Goal: Transaction & Acquisition: Purchase product/service

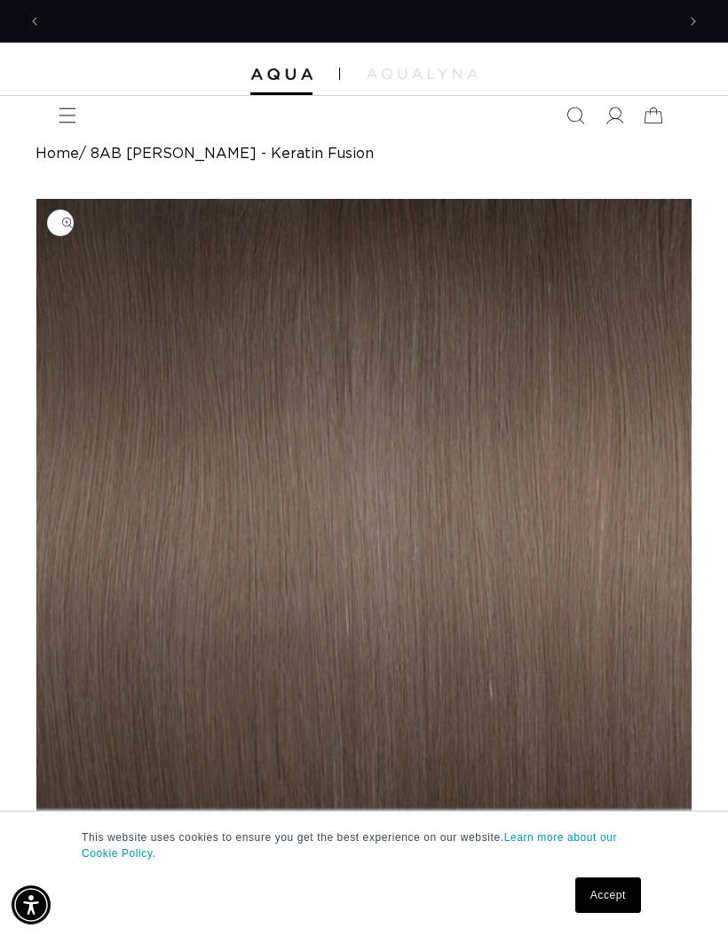
scroll to position [0, 634]
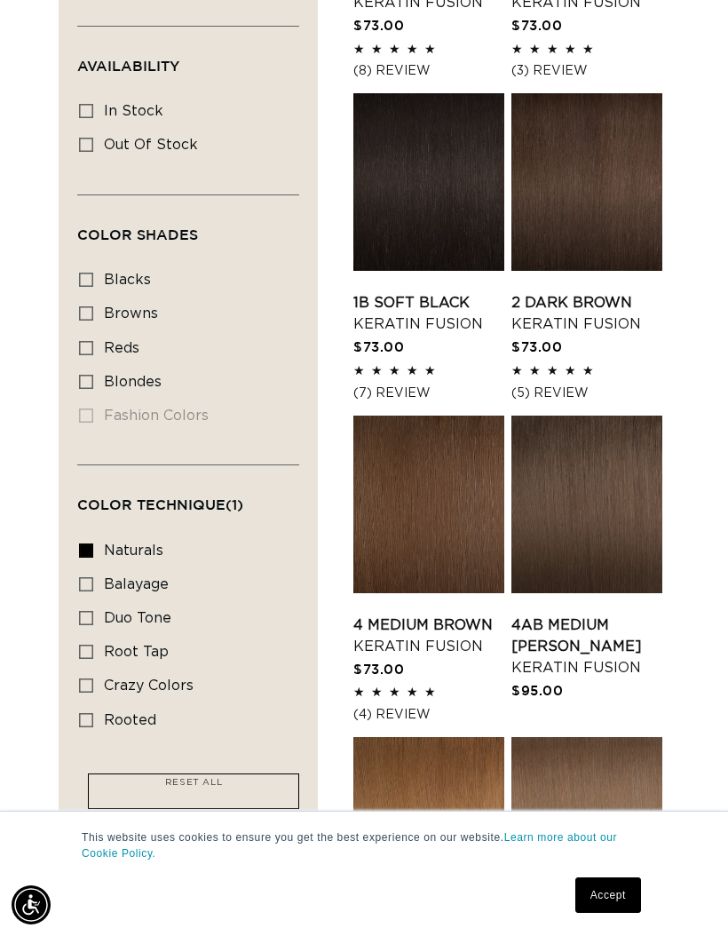
scroll to position [667, 0]
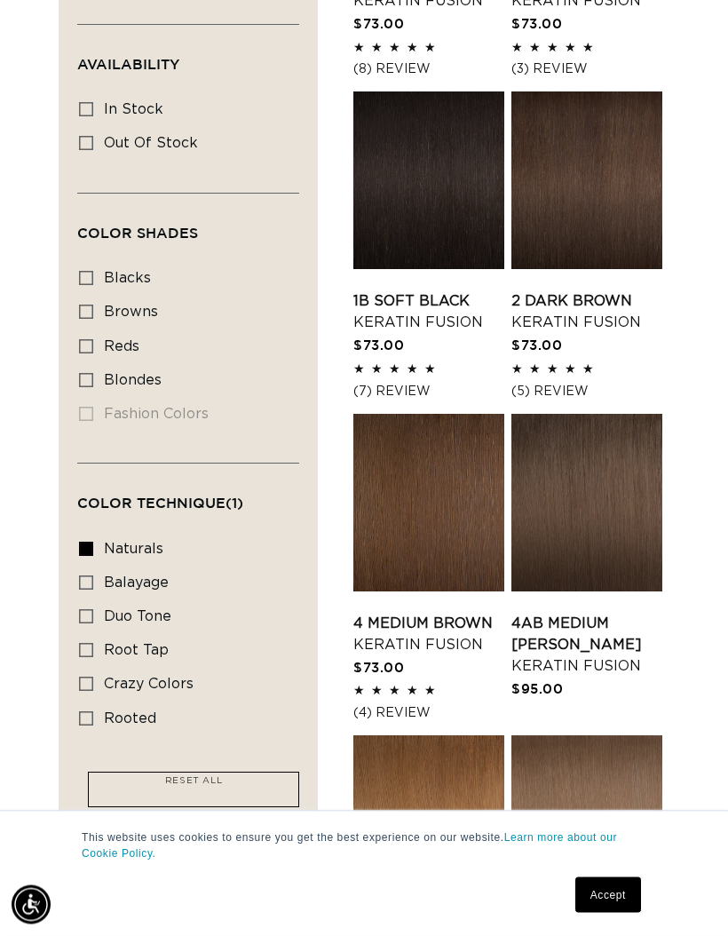
click at [86, 635] on label "root tap root tap (6 products)" at bounding box center [183, 652] width 208 height 34
click at [86, 644] on input "root tap root tap (6 products)" at bounding box center [86, 651] width 14 height 14
checkbox input "true"
click at [85, 519] on summary "Color Technique (1)" at bounding box center [188, 495] width 222 height 64
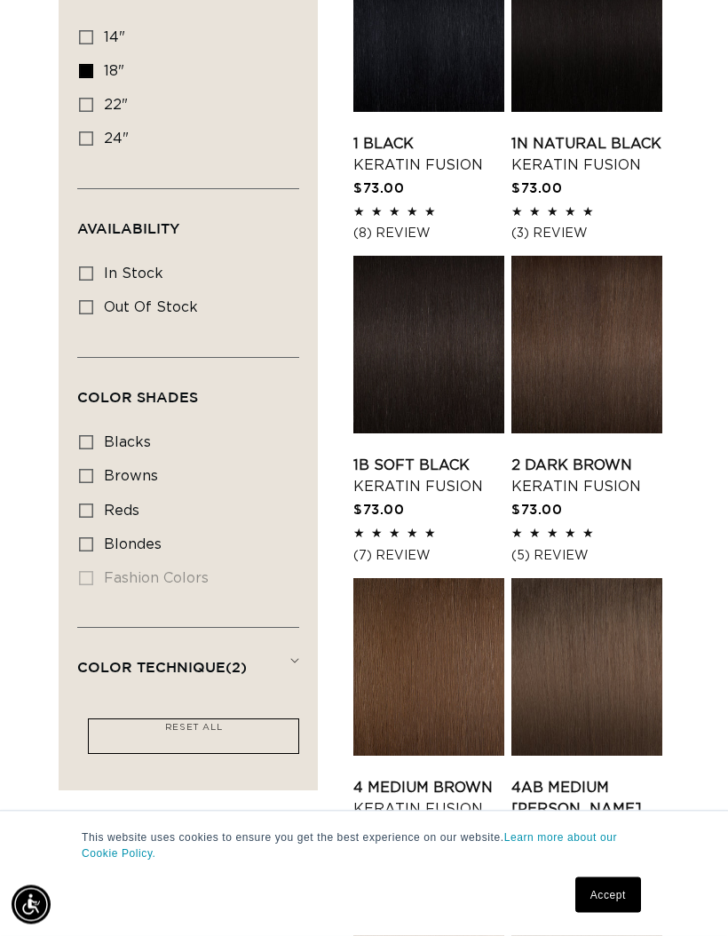
scroll to position [503, 0]
click at [179, 376] on summary "Color Shades (0)" at bounding box center [188, 390] width 222 height 64
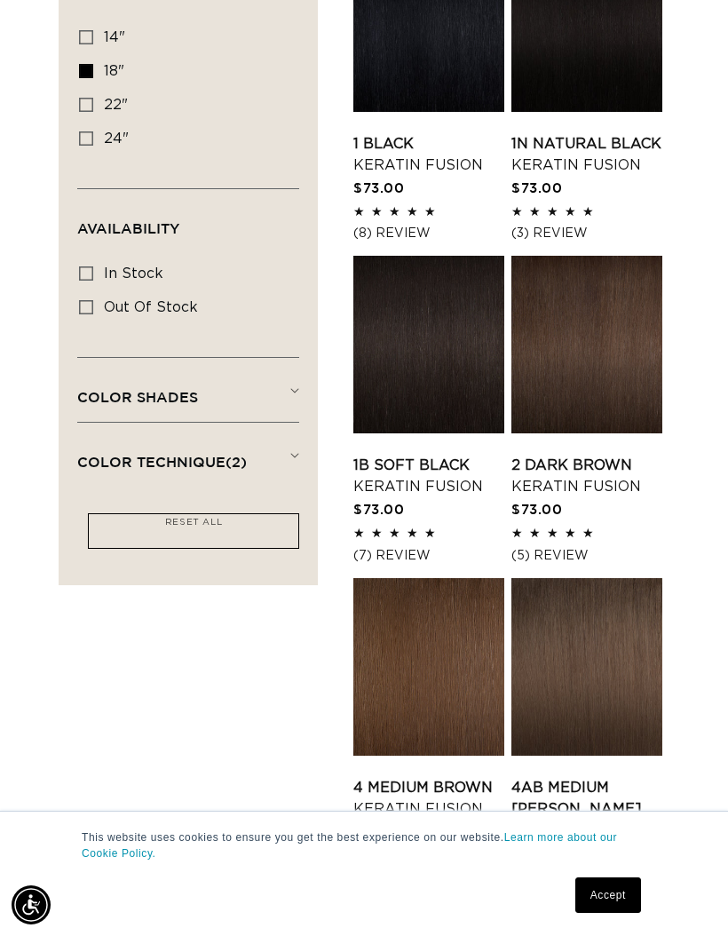
click at [298, 379] on summary "Color Shades (0)" at bounding box center [188, 390] width 222 height 64
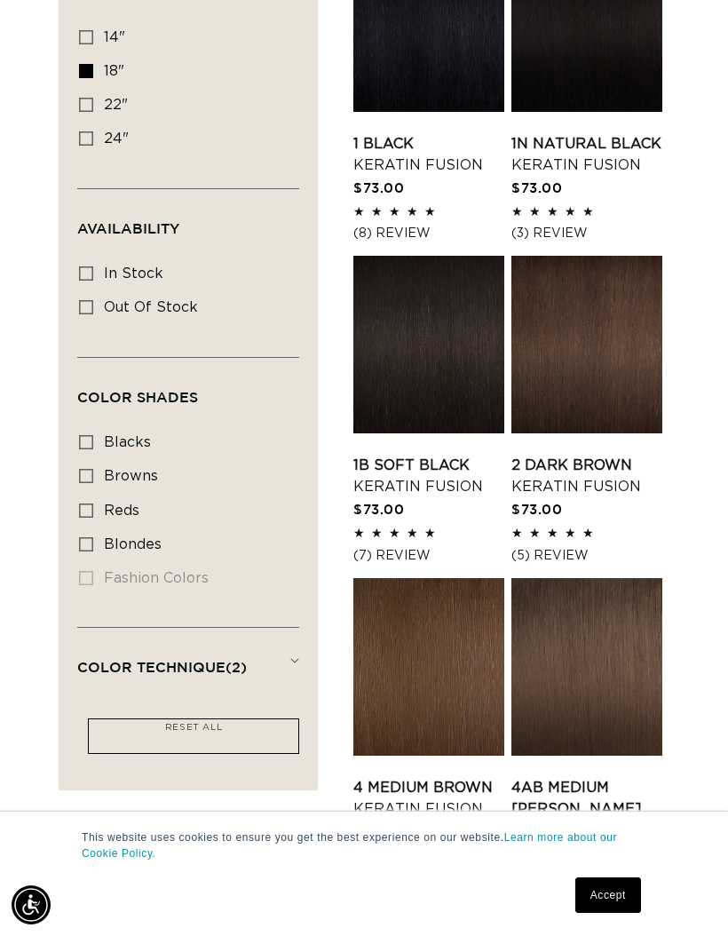
click at [292, 659] on summary "Color Technique (2)" at bounding box center [188, 660] width 222 height 64
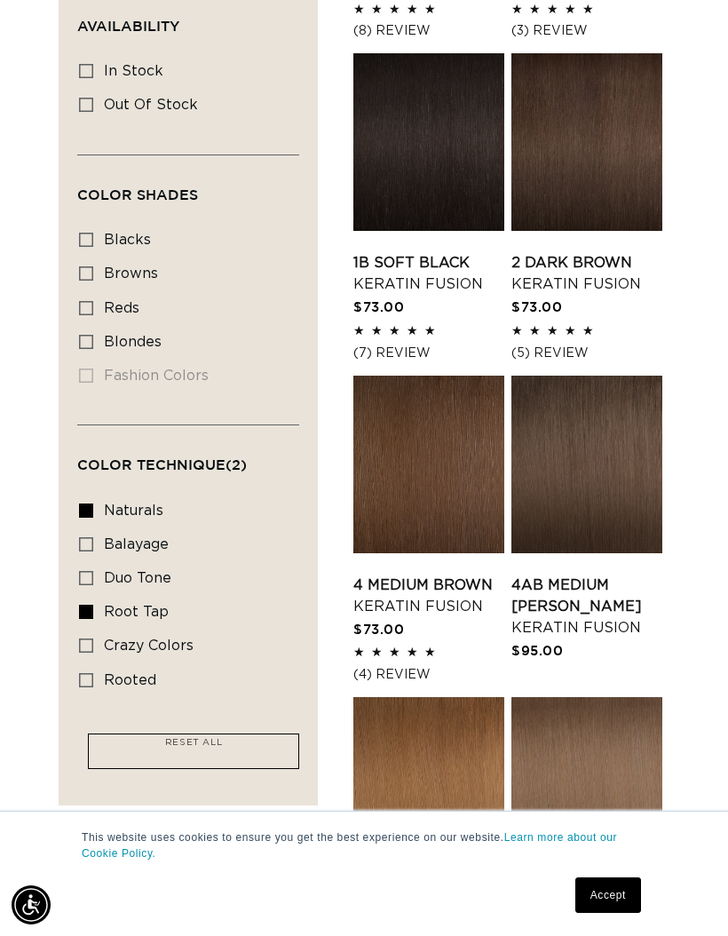
click at [74, 485] on div "Filter: Lengths (1) Lengths 14" 14" (16 products) 18" 18" (25 products) 22" 24"" at bounding box center [188, 268] width 259 height 1074
click at [85, 495] on label "naturals naturals (19 products)" at bounding box center [183, 512] width 208 height 34
click at [85, 503] on input "naturals naturals (19 products)" at bounding box center [86, 510] width 14 height 14
checkbox input "false"
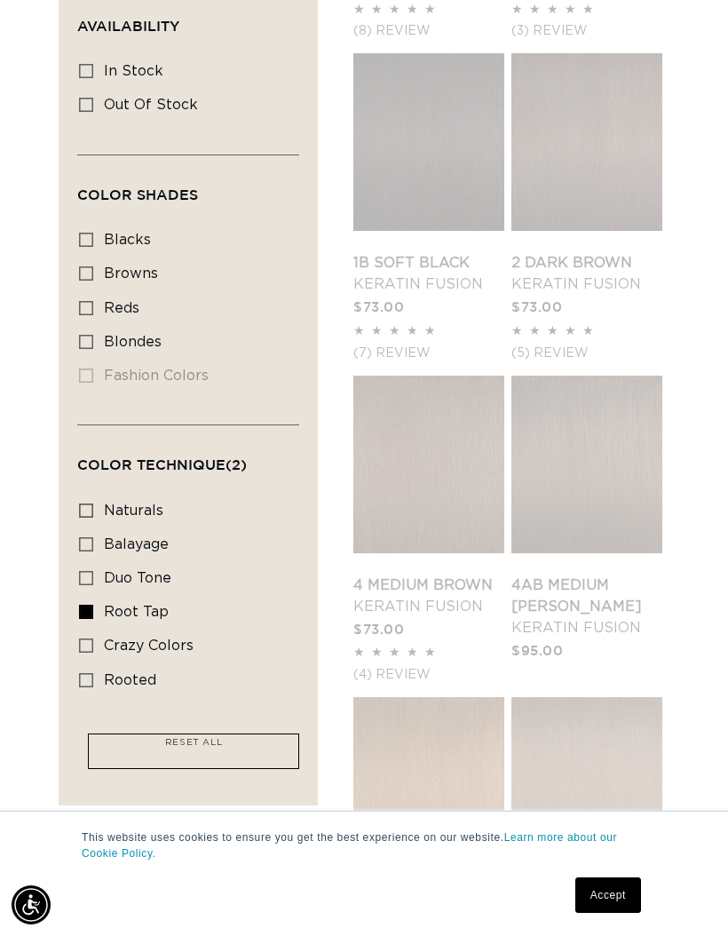
click at [227, 736] on link "RESET ALL" at bounding box center [193, 746] width 75 height 25
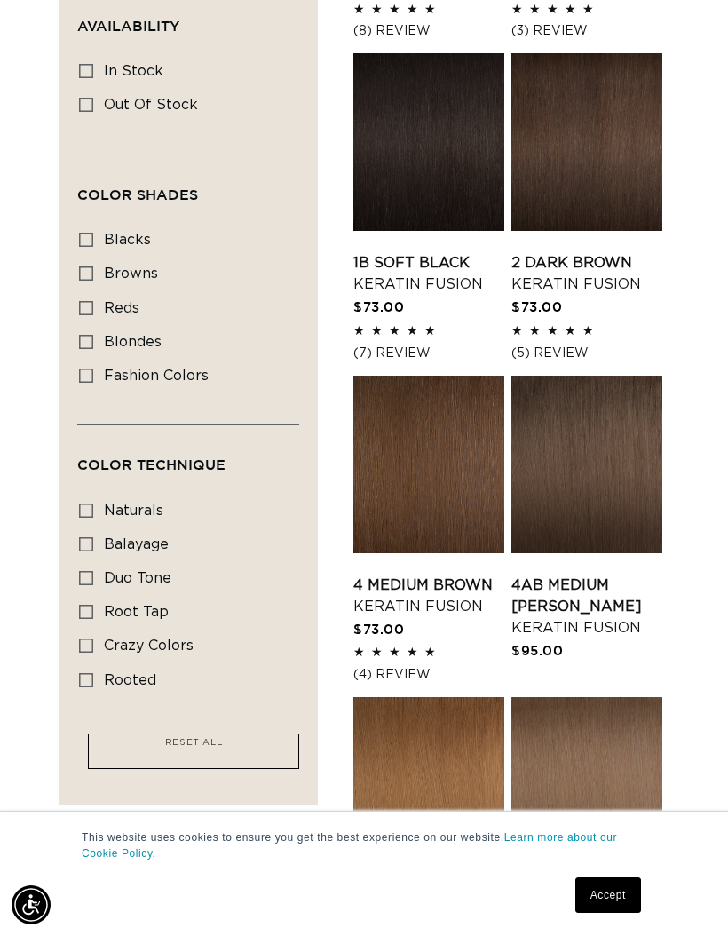
click at [82, 582] on label "duo tone duo tone (5 products)" at bounding box center [183, 579] width 208 height 34
click at [82, 582] on input "duo tone duo tone (5 products)" at bounding box center [86, 578] width 14 height 14
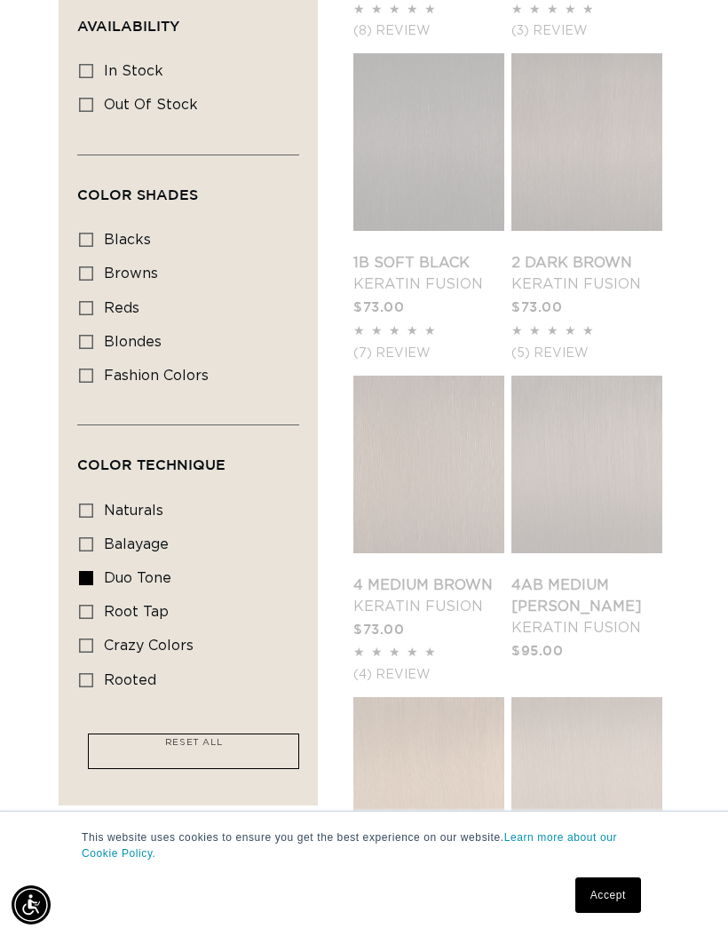
click at [85, 571] on icon at bounding box center [86, 578] width 14 height 14
click at [85, 571] on input "duo tone duo tone (5 products)" at bounding box center [86, 578] width 14 height 14
checkbox input "false"
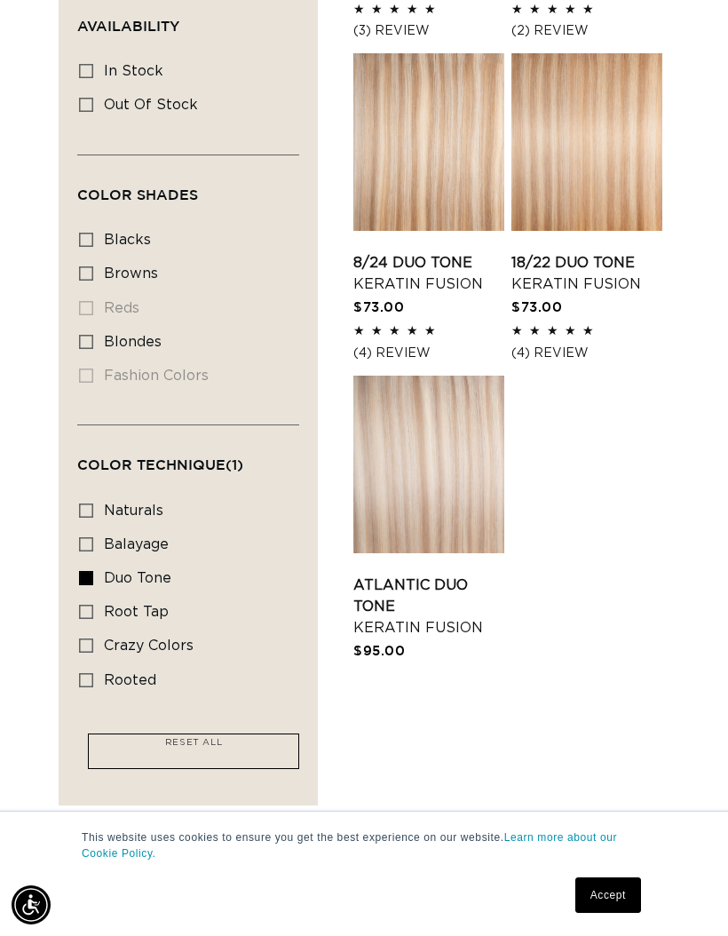
click at [204, 738] on span "RESET ALL" at bounding box center [193, 742] width 57 height 9
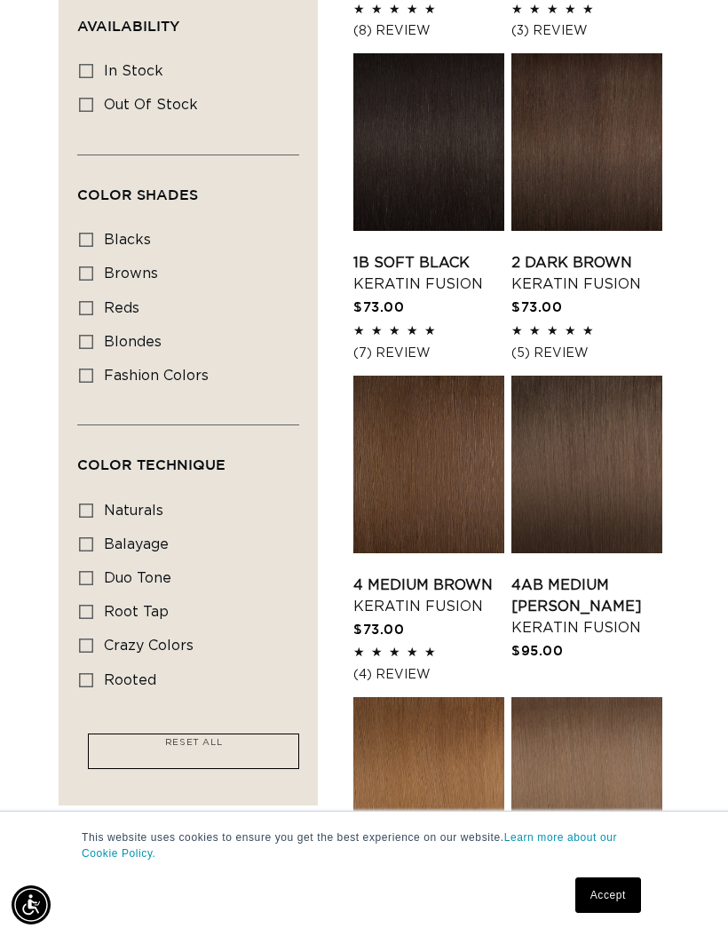
click at [91, 596] on label "root tap root tap (6 products)" at bounding box center [183, 613] width 208 height 34
click at [91, 605] on input "root tap root tap (6 products)" at bounding box center [86, 612] width 14 height 14
checkbox input "true"
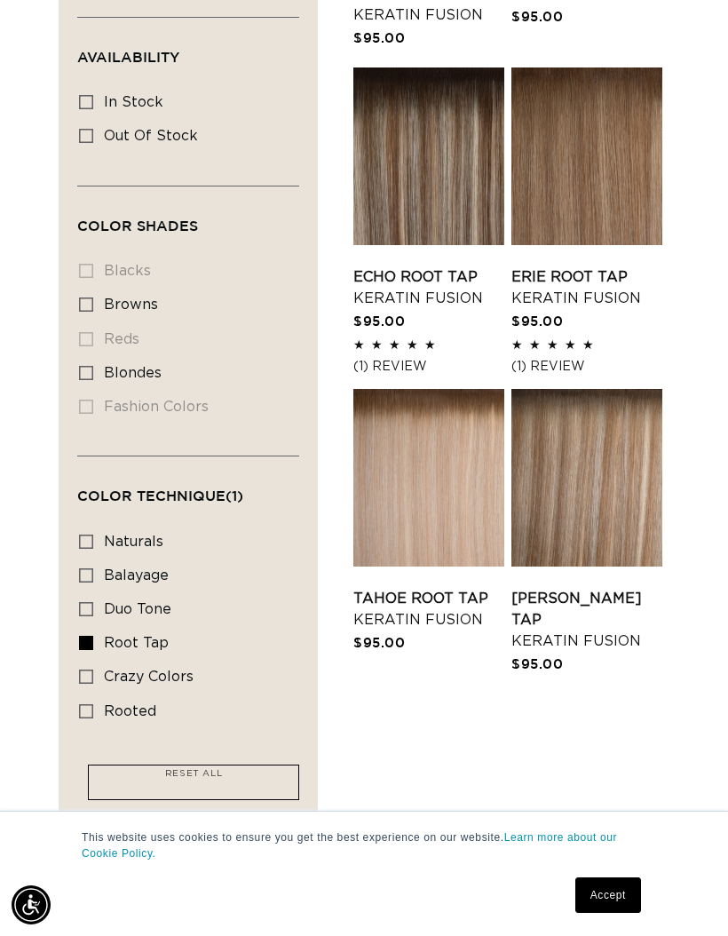
click at [589, 597] on link "Victoria Root Tap Keratin Fusion" at bounding box center [586, 620] width 151 height 64
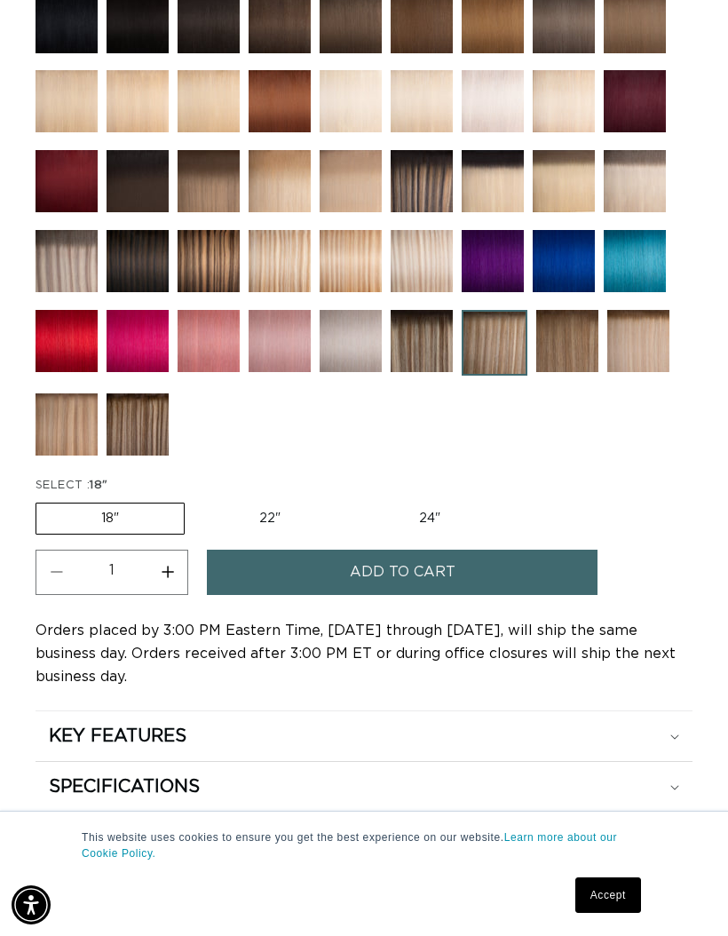
scroll to position [1320, 0]
click at [257, 516] on label "22" Variant sold out or unavailable" at bounding box center [269, 519] width 151 height 30
click at [194, 501] on input "22" Variant sold out or unavailable" at bounding box center [194, 500] width 1 height 1
radio input "true"
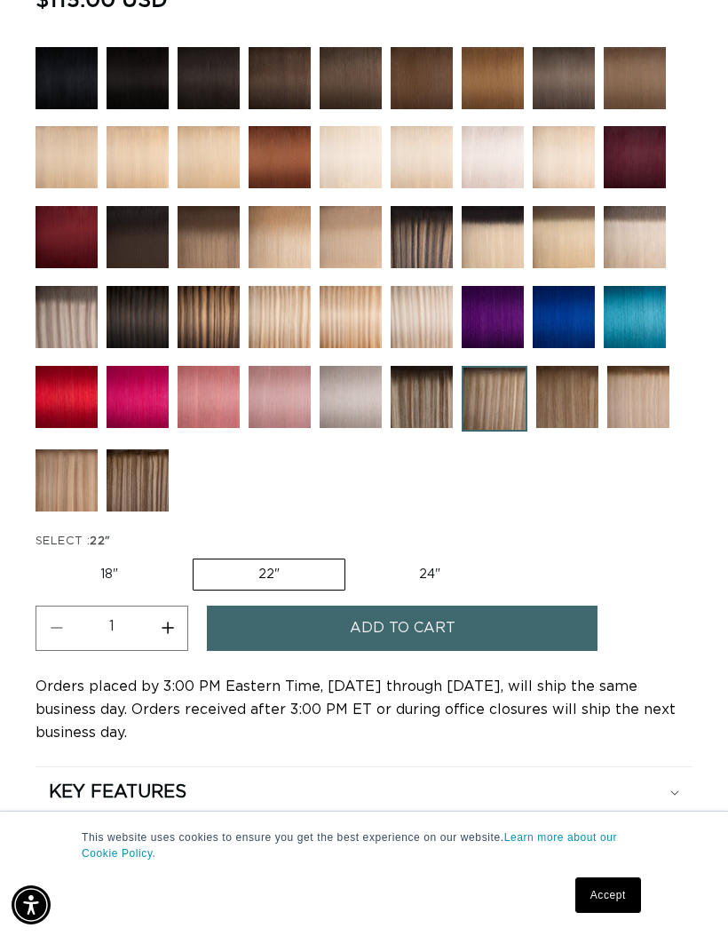
scroll to position [0, 1268]
click at [479, 645] on button "Add to cart" at bounding box center [402, 628] width 391 height 45
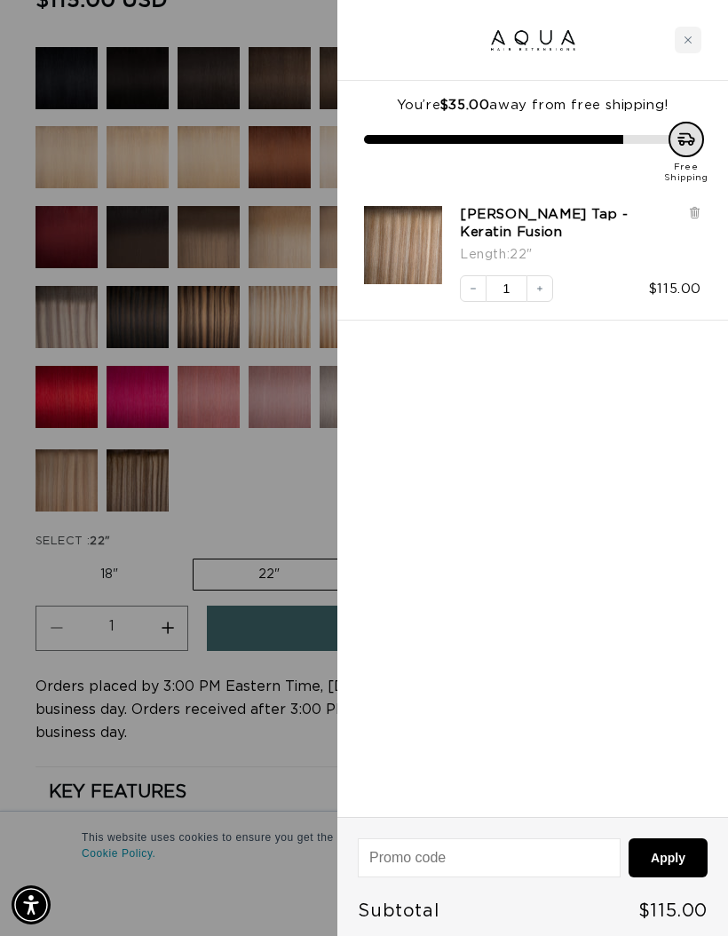
scroll to position [0, 0]
click at [242, 935] on div at bounding box center [364, 468] width 728 height 936
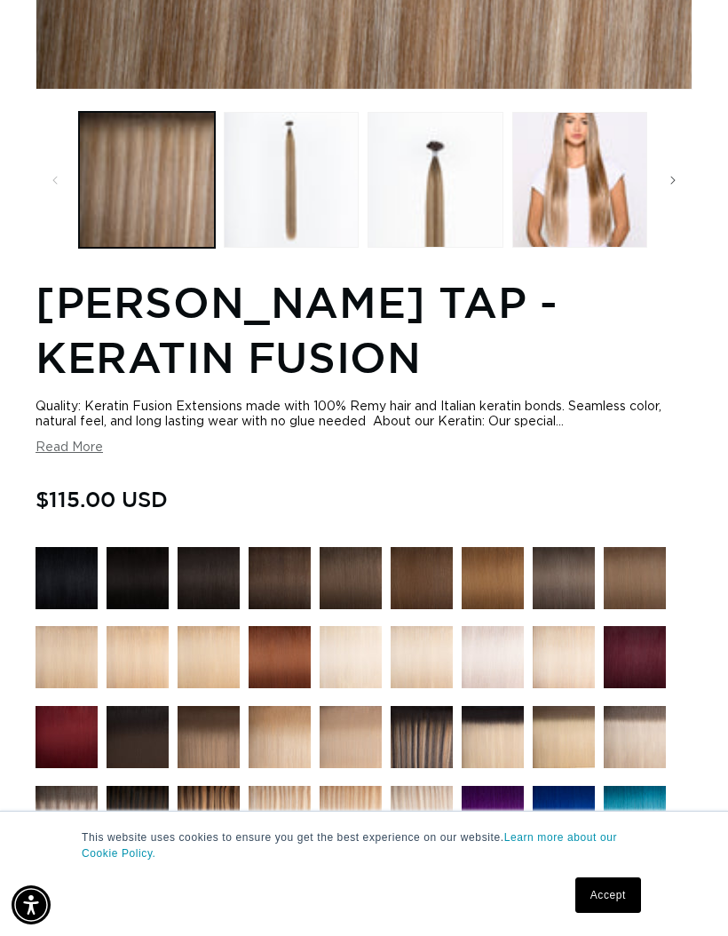
click at [497, 660] on img at bounding box center [493, 657] width 62 height 62
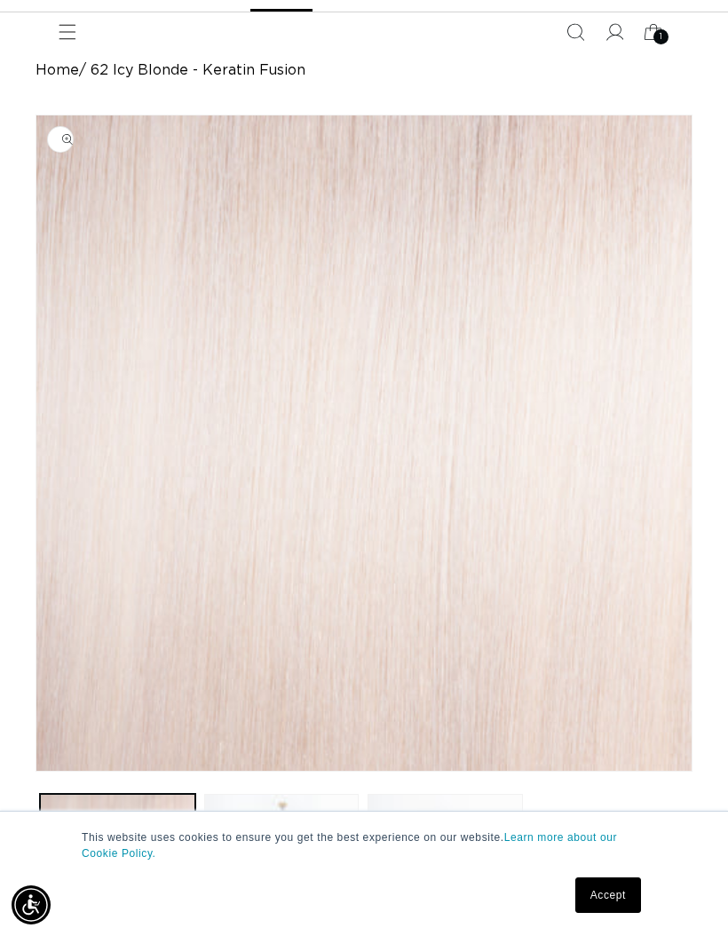
scroll to position [0, 1268]
click at [614, 913] on link "Accept" at bounding box center [608, 895] width 66 height 36
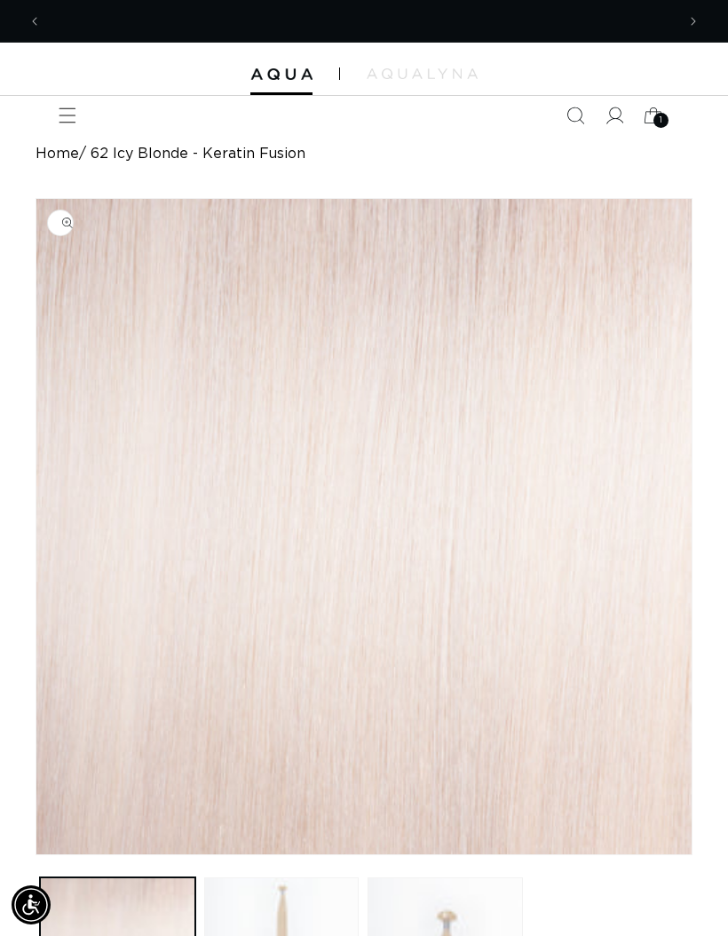
scroll to position [0, 0]
click at [668, 114] on icon at bounding box center [653, 115] width 39 height 39
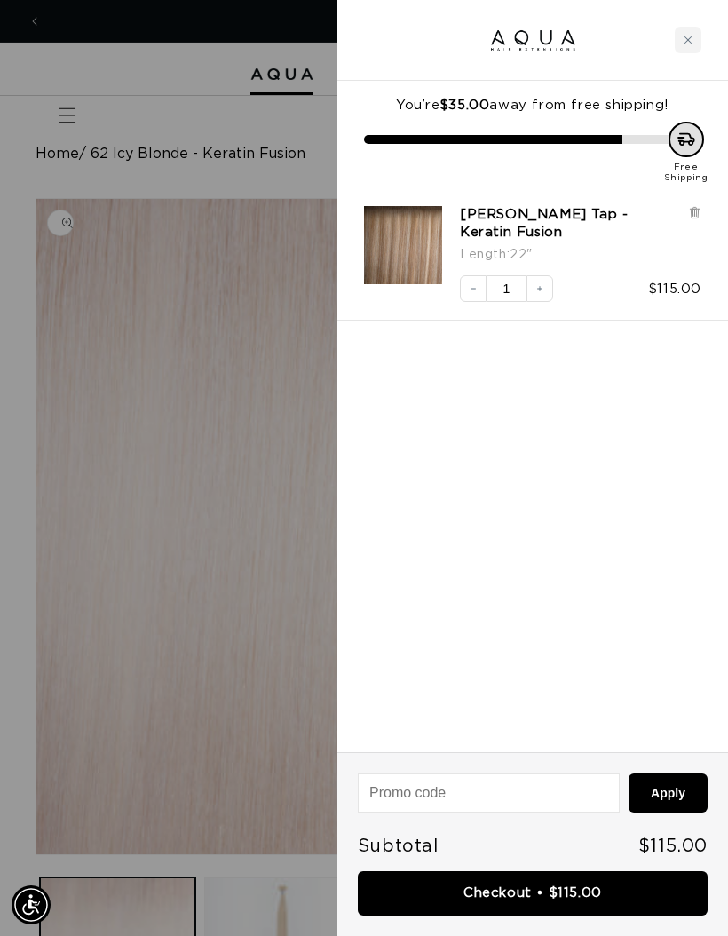
scroll to position [0, 1268]
click at [577, 207] on link "[PERSON_NAME] Tap - Keratin Fusion" at bounding box center [569, 224] width 219 height 36
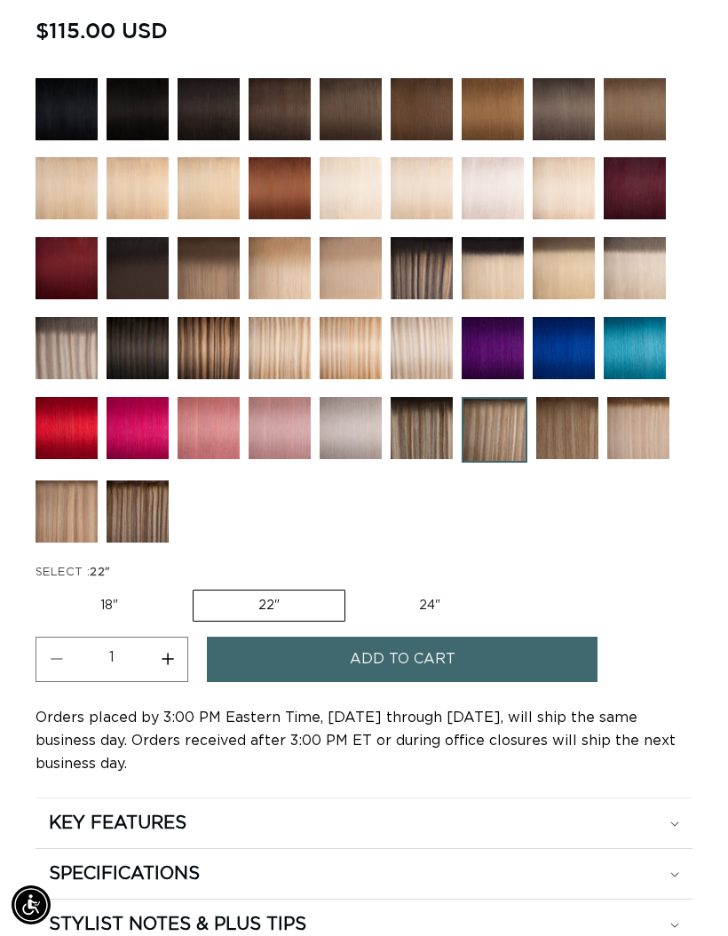
scroll to position [0, 1268]
click at [107, 603] on label "18" Variant sold out or unavailable" at bounding box center [109, 605] width 147 height 30
click at [41, 587] on input "18" Variant sold out or unavailable" at bounding box center [40, 586] width 1 height 1
radio input "true"
click at [509, 665] on button "Add to cart" at bounding box center [402, 659] width 391 height 45
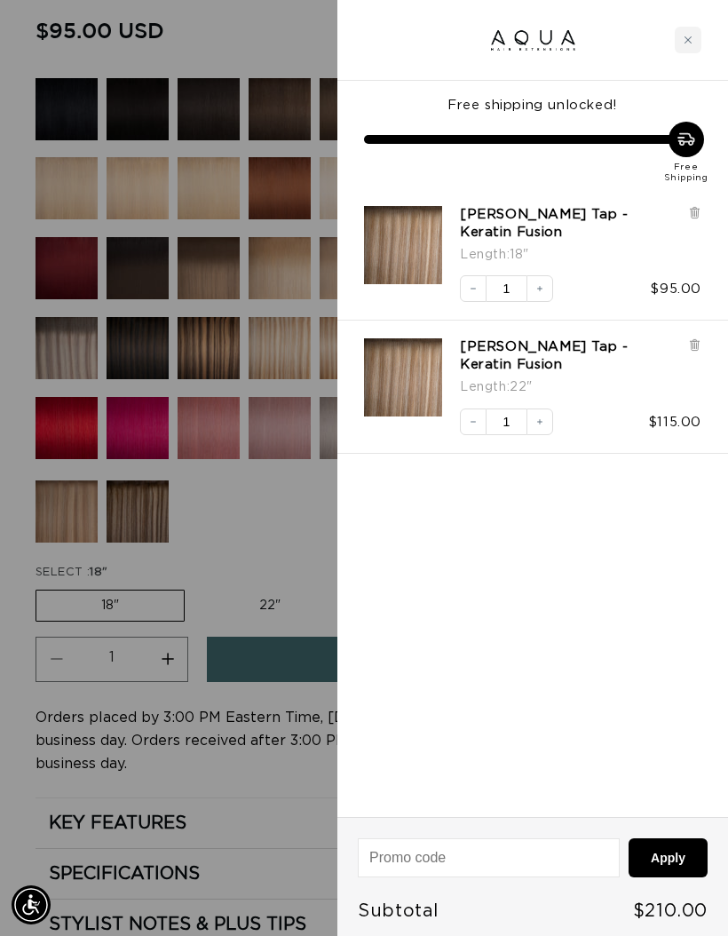
scroll to position [0, 1268]
click at [691, 338] on icon at bounding box center [694, 344] width 13 height 13
